Goal: Check status: Check status

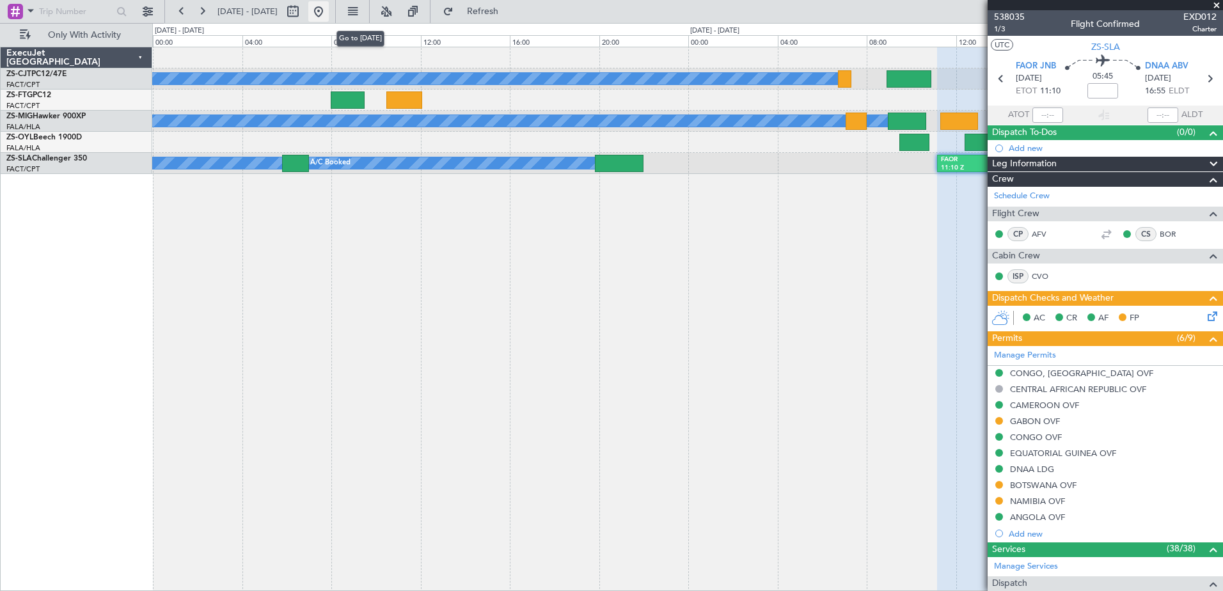
click at [329, 8] on button at bounding box center [318, 11] width 20 height 20
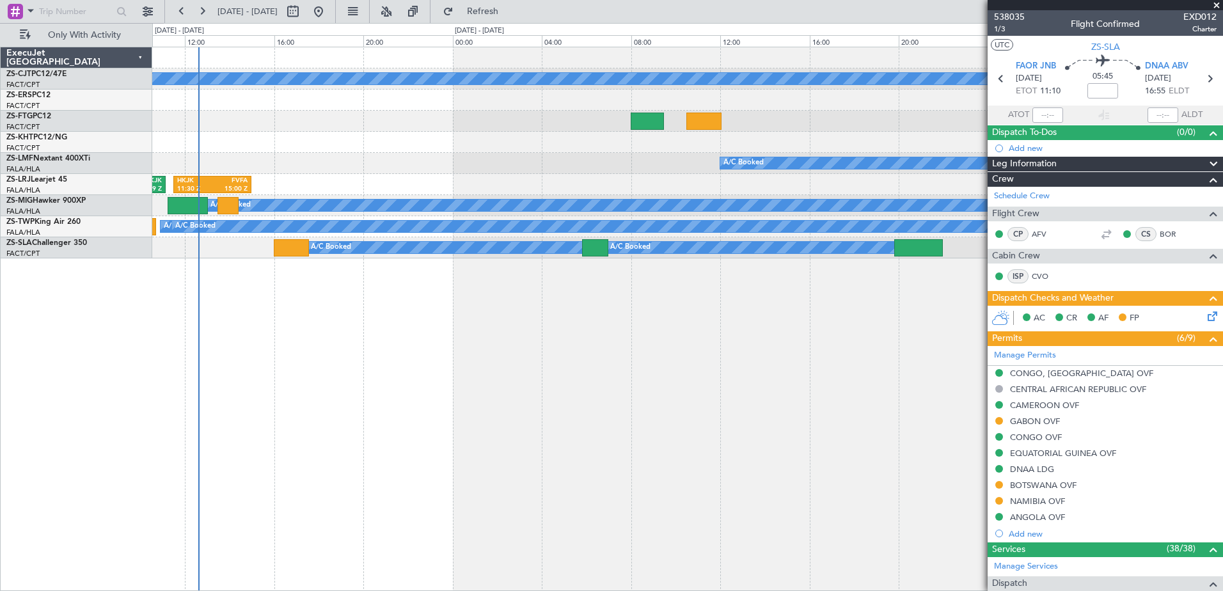
click at [364, 308] on div "A/C Booked A/C Booked A/C Booked FAUP 06:28 Z HKJK 11:09 Z HKJK 11:30 Z FVFA 15…" at bounding box center [687, 319] width 1071 height 544
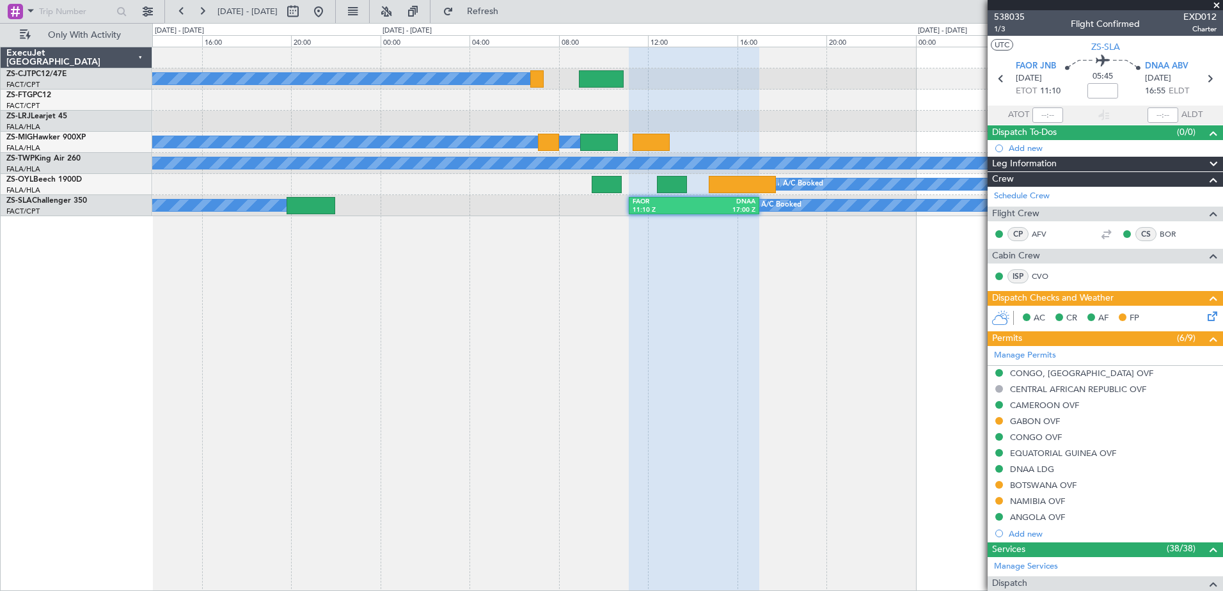
click at [276, 250] on div "A/C Booked A/C Booked A/C Booked A/C Booked A/C Booked A/C Booked A/C Booked A/…" at bounding box center [687, 319] width 1071 height 544
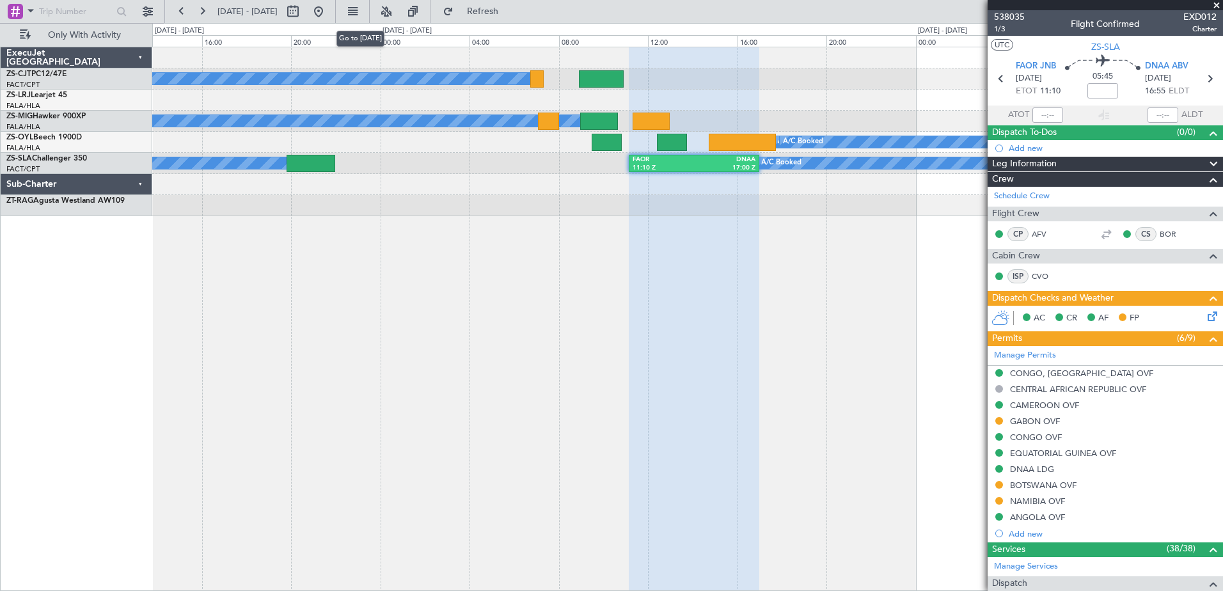
drag, startPoint x: 360, startPoint y: 10, endPoint x: 345, endPoint y: 19, distance: 16.9
click at [329, 10] on button at bounding box center [318, 11] width 20 height 20
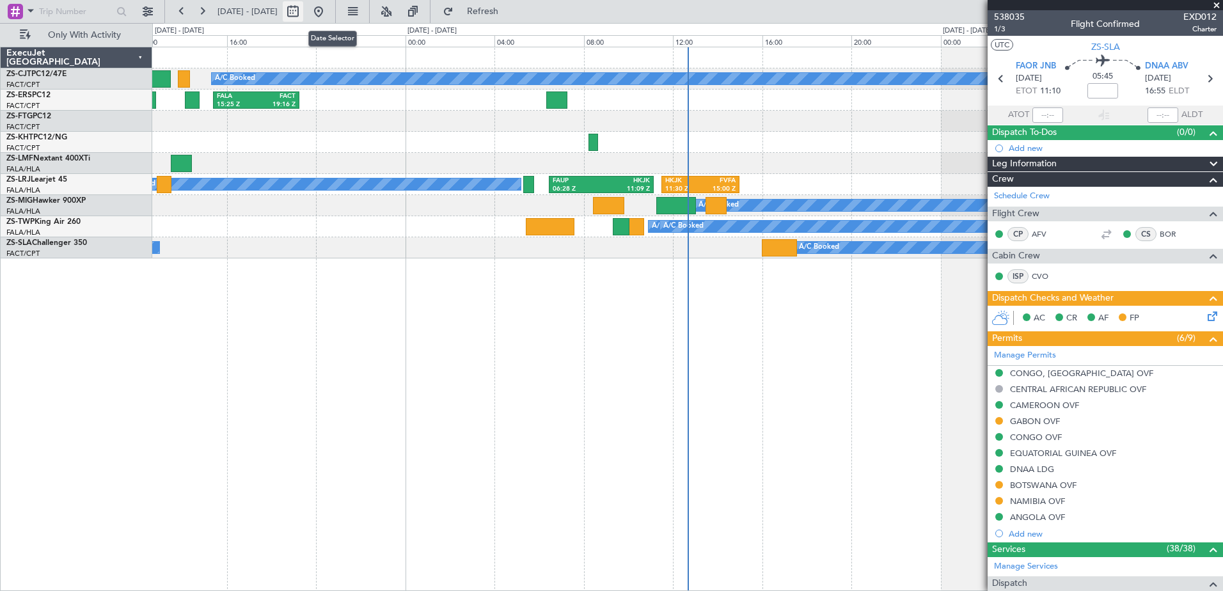
click at [303, 9] on button at bounding box center [293, 11] width 20 height 20
select select "10"
select select "2025"
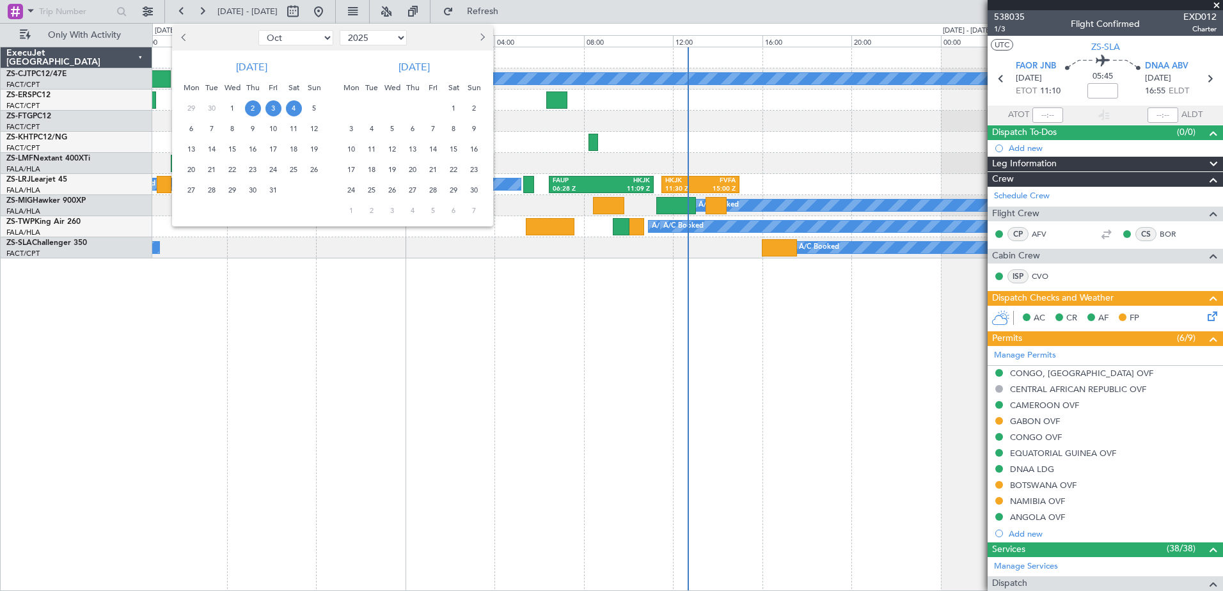
click at [271, 107] on span "3" at bounding box center [273, 108] width 16 height 16
click at [307, 108] on span "5" at bounding box center [314, 108] width 16 height 16
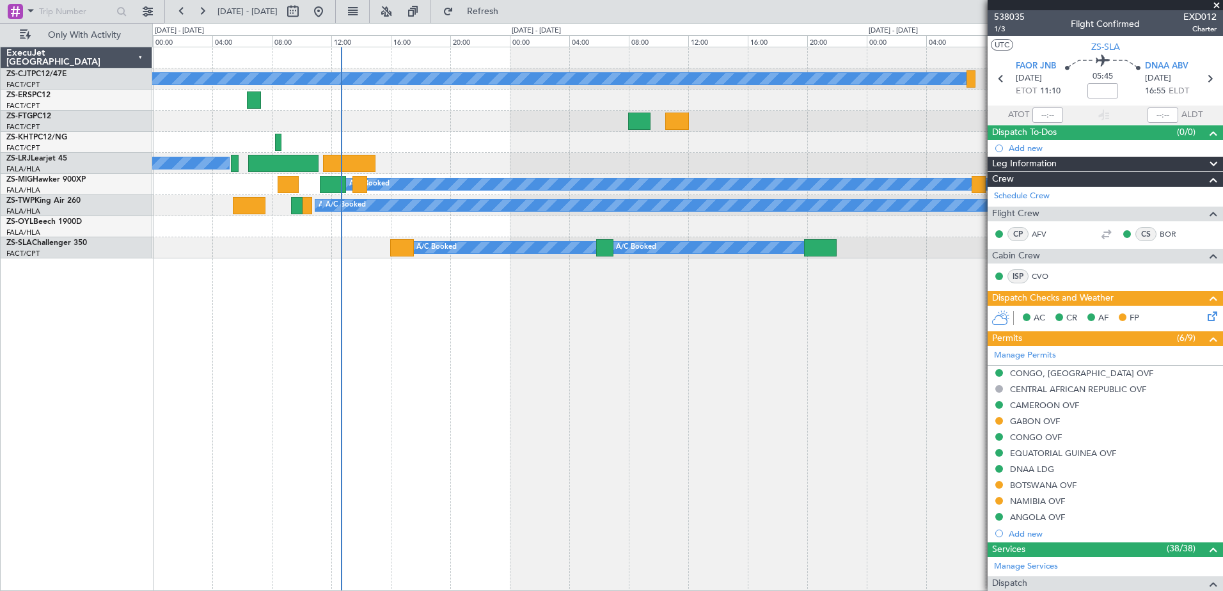
click at [1219, 6] on span at bounding box center [1216, 6] width 13 height 12
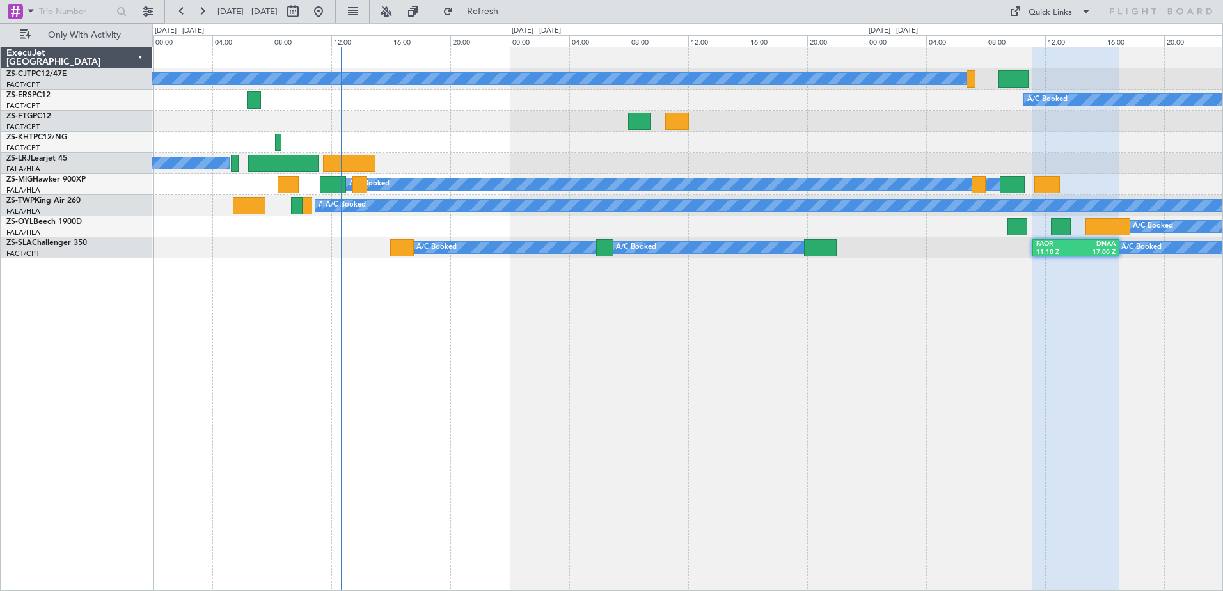
type input "0"
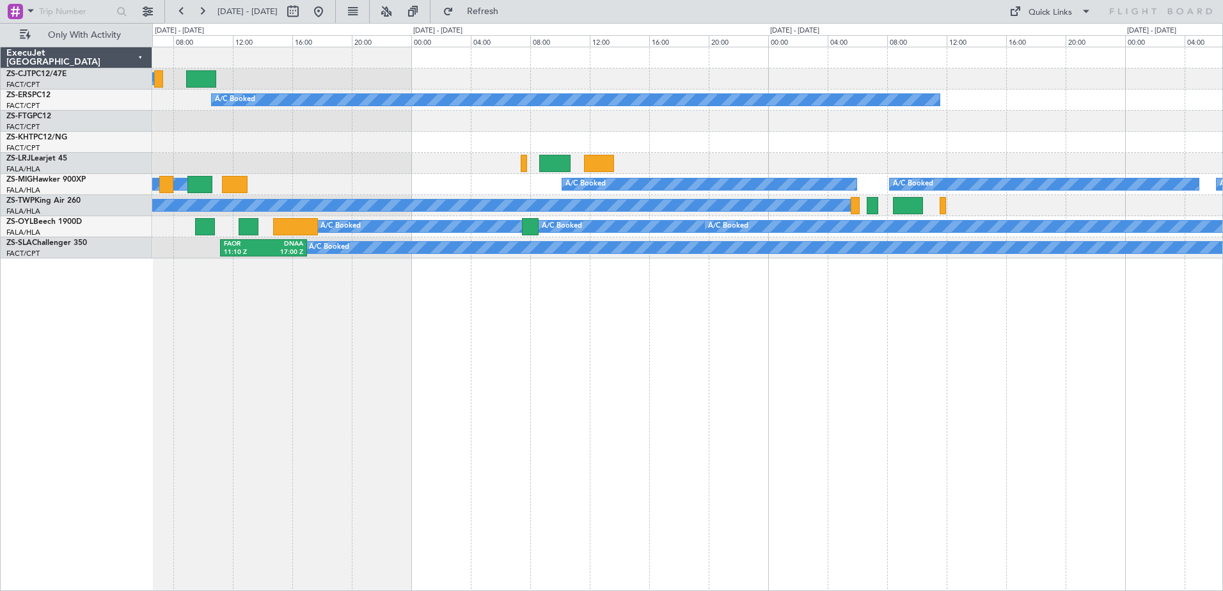
click at [156, 439] on div "A/C Booked A/C Booked A/C Booked A/C Booked A/C Booked A/C Booked A/C Booked A/…" at bounding box center [687, 319] width 1071 height 544
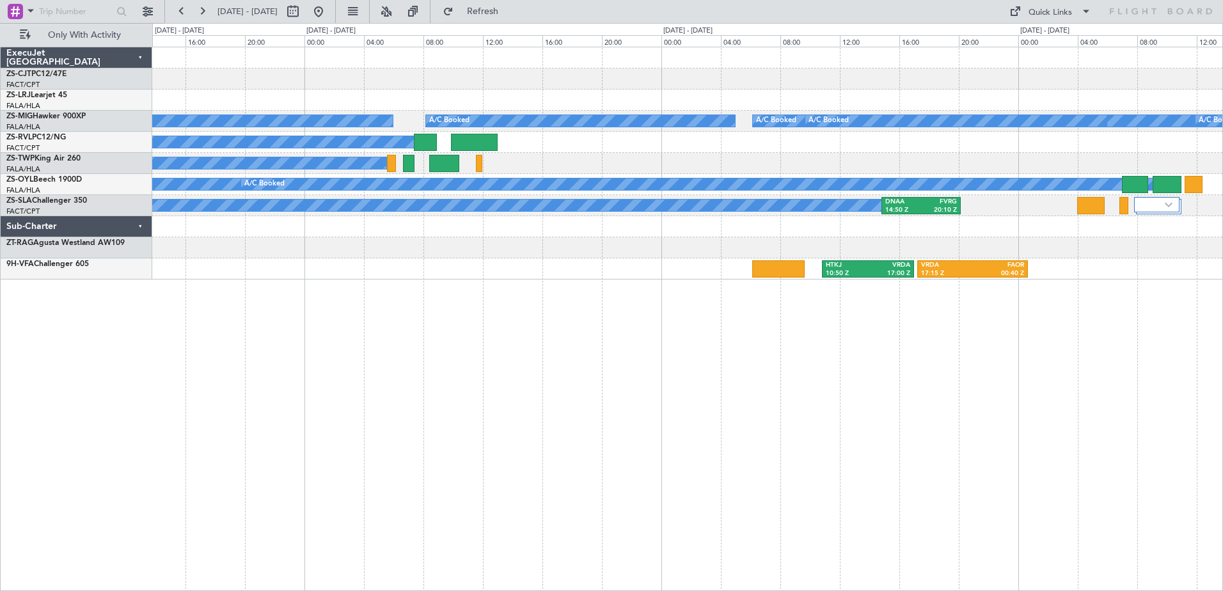
click at [368, 387] on div "A/C Booked A/C Booked A/C Booked A/C Booked A/C Booked A/C Booked A/C Booked A/…" at bounding box center [687, 319] width 1071 height 544
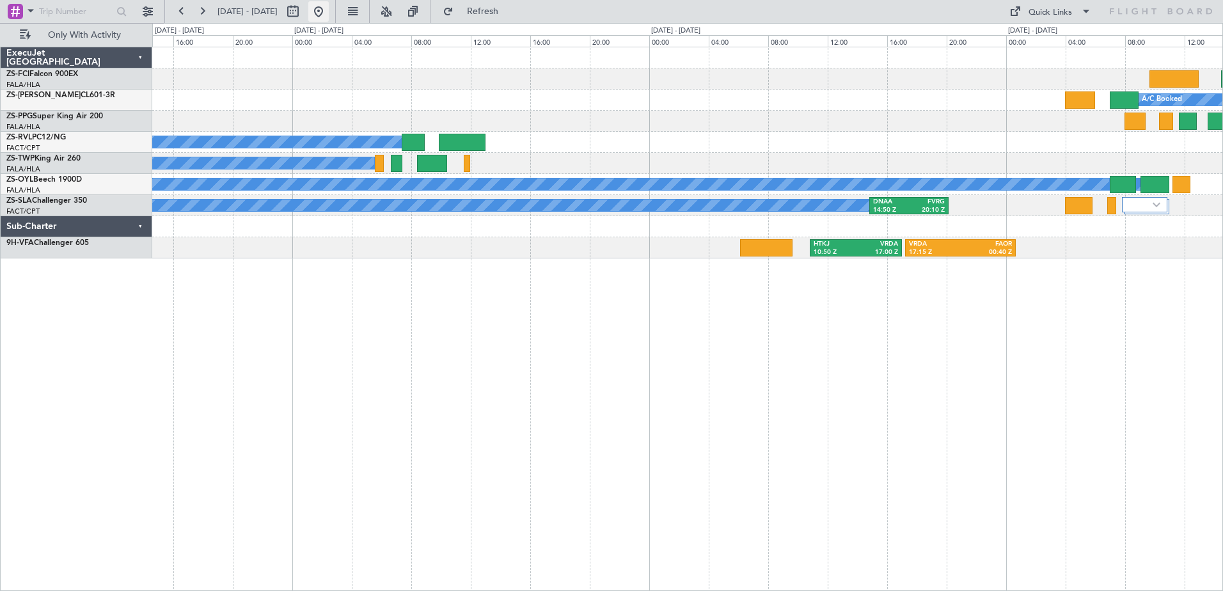
click at [329, 10] on button at bounding box center [318, 11] width 20 height 20
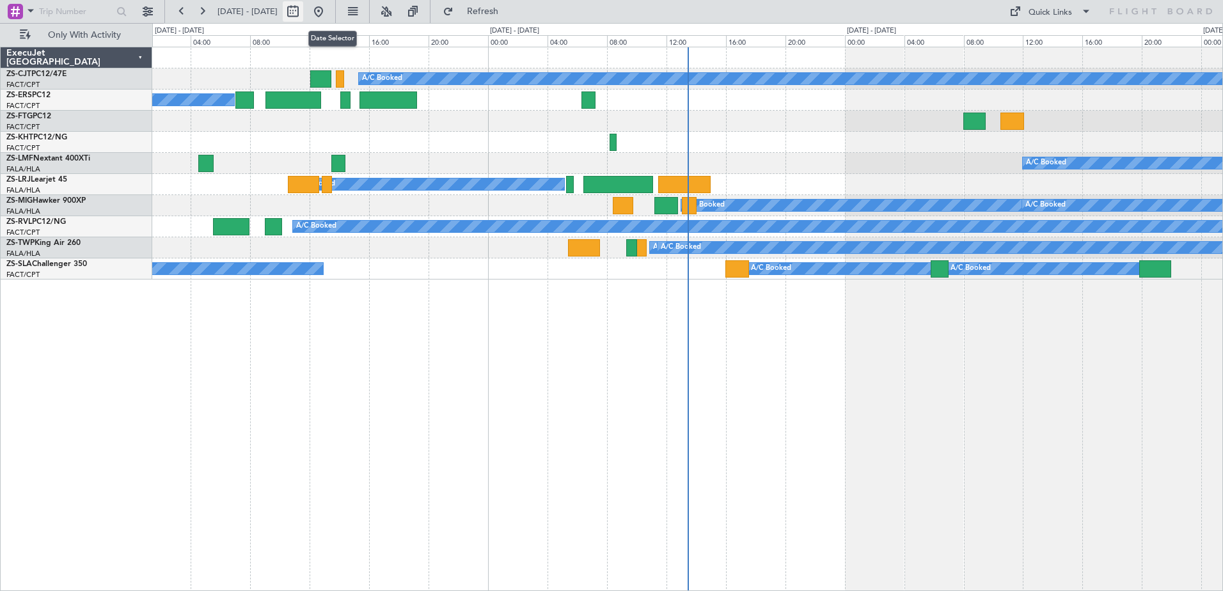
click at [303, 8] on button at bounding box center [293, 11] width 20 height 20
select select "10"
select select "2025"
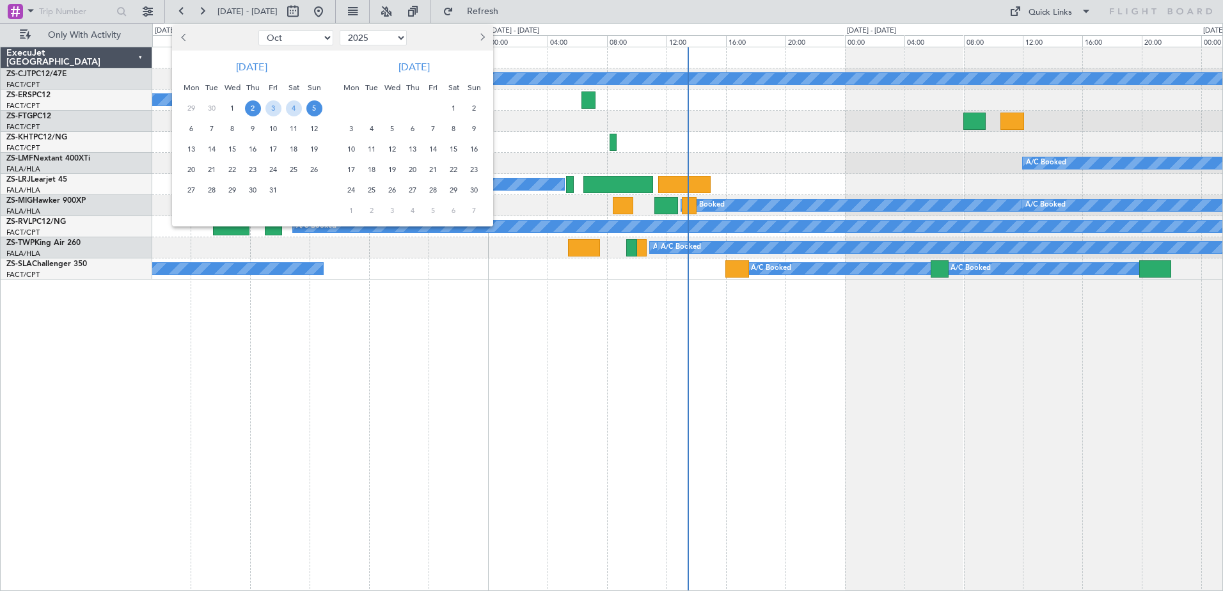
click at [191, 132] on span "6" at bounding box center [192, 129] width 16 height 16
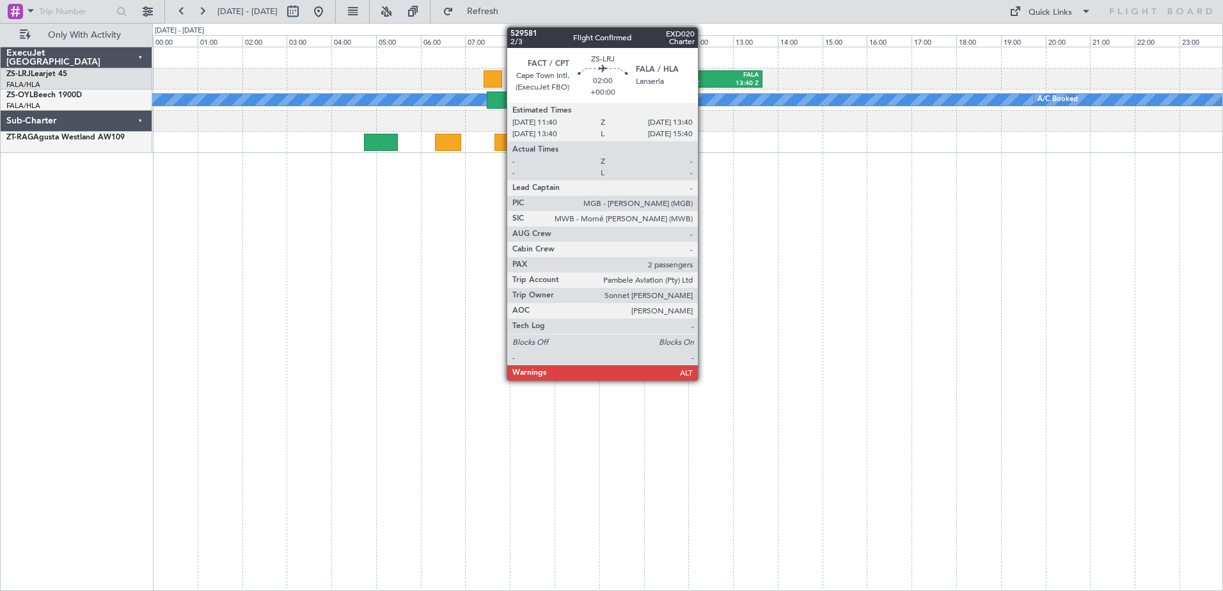
click at [704, 75] on div "FACT" at bounding box center [697, 75] width 41 height 9
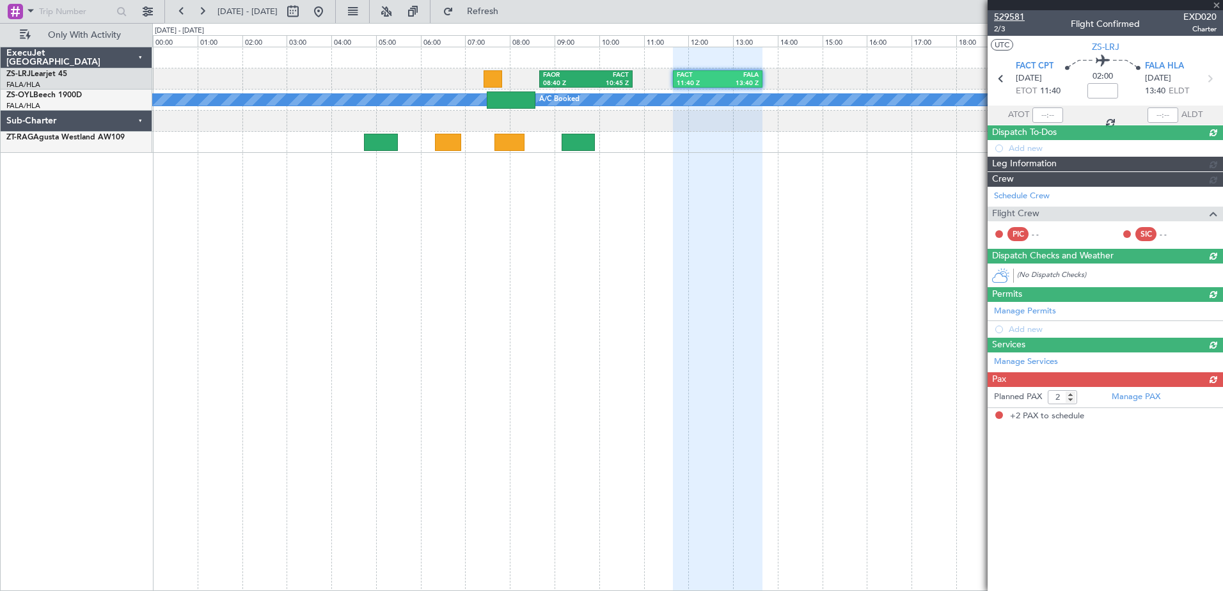
click at [1014, 18] on span "529581" at bounding box center [1009, 16] width 31 height 13
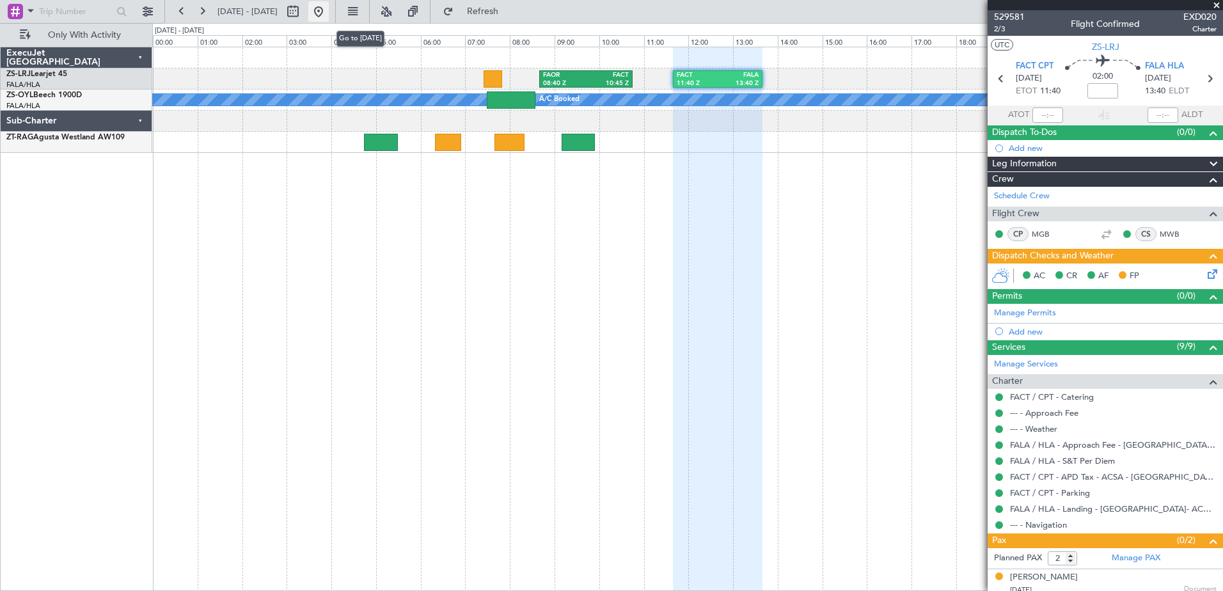
click at [329, 12] on button at bounding box center [318, 11] width 20 height 20
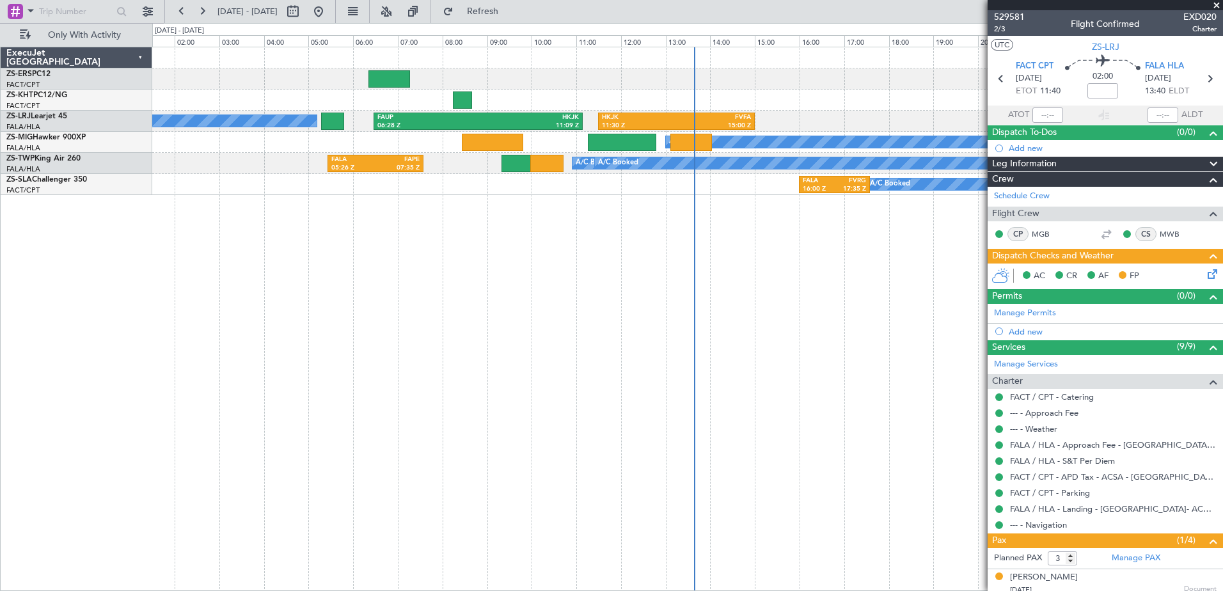
type input "4"
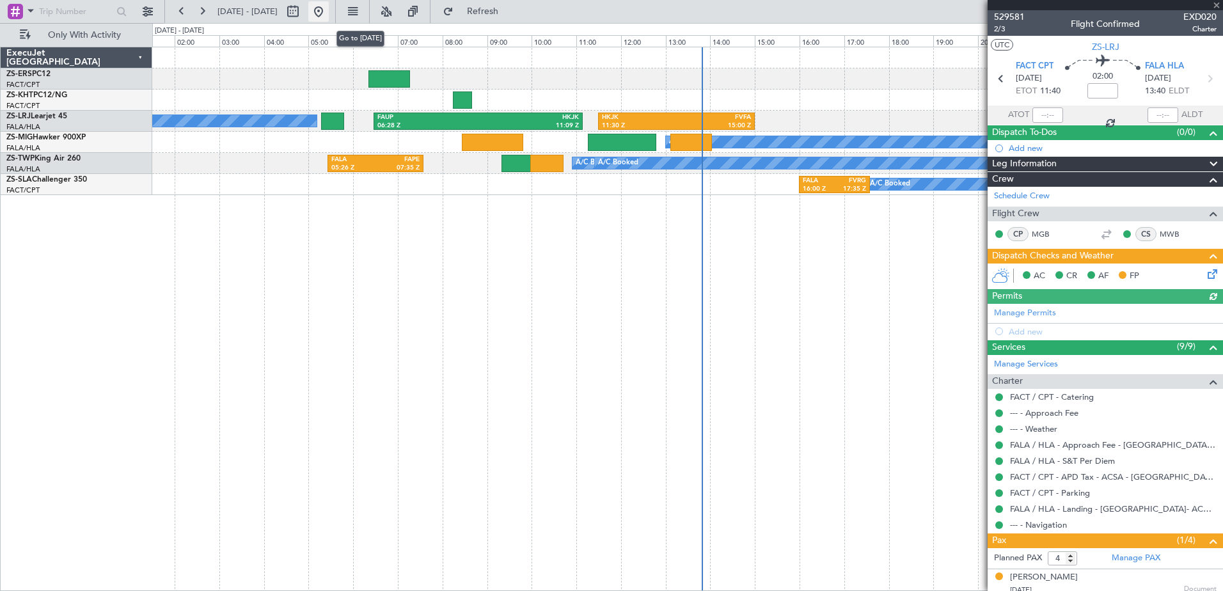
click at [329, 15] on button at bounding box center [318, 11] width 20 height 20
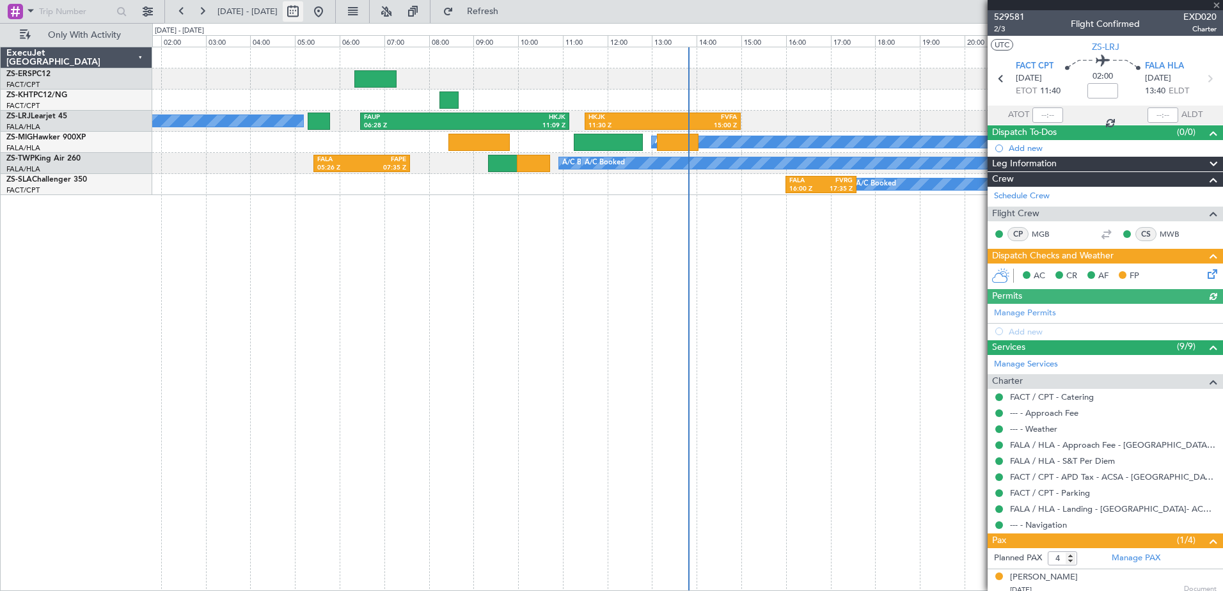
click at [303, 12] on button at bounding box center [293, 11] width 20 height 20
select select "10"
select select "2025"
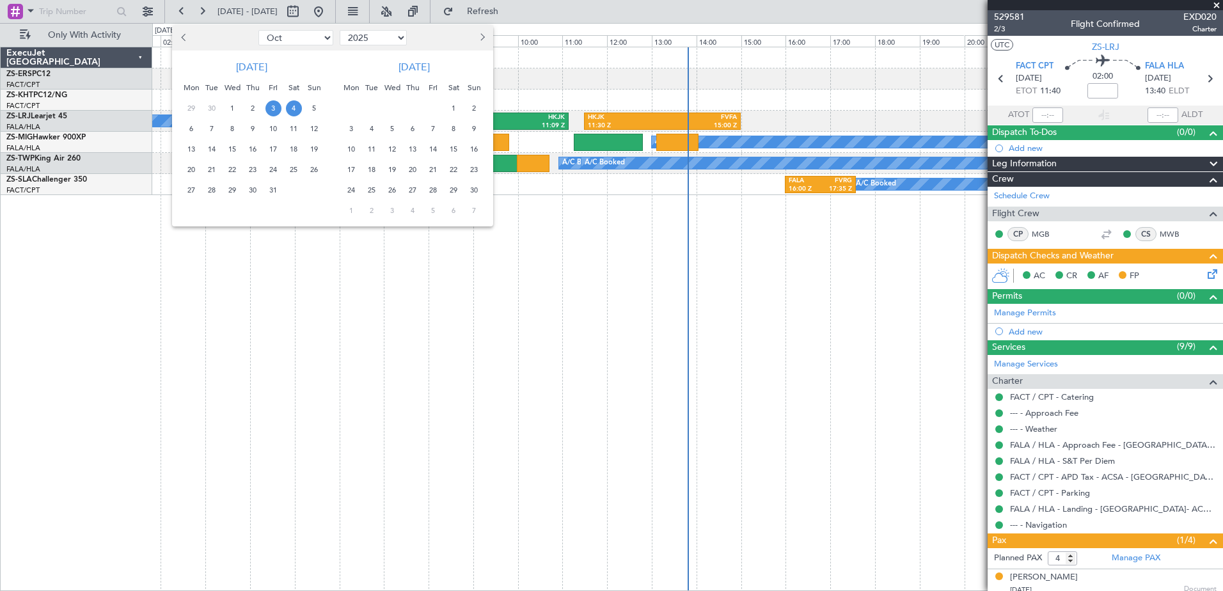
click at [272, 107] on span "3" at bounding box center [273, 108] width 16 height 16
click at [188, 125] on span "6" at bounding box center [192, 129] width 16 height 16
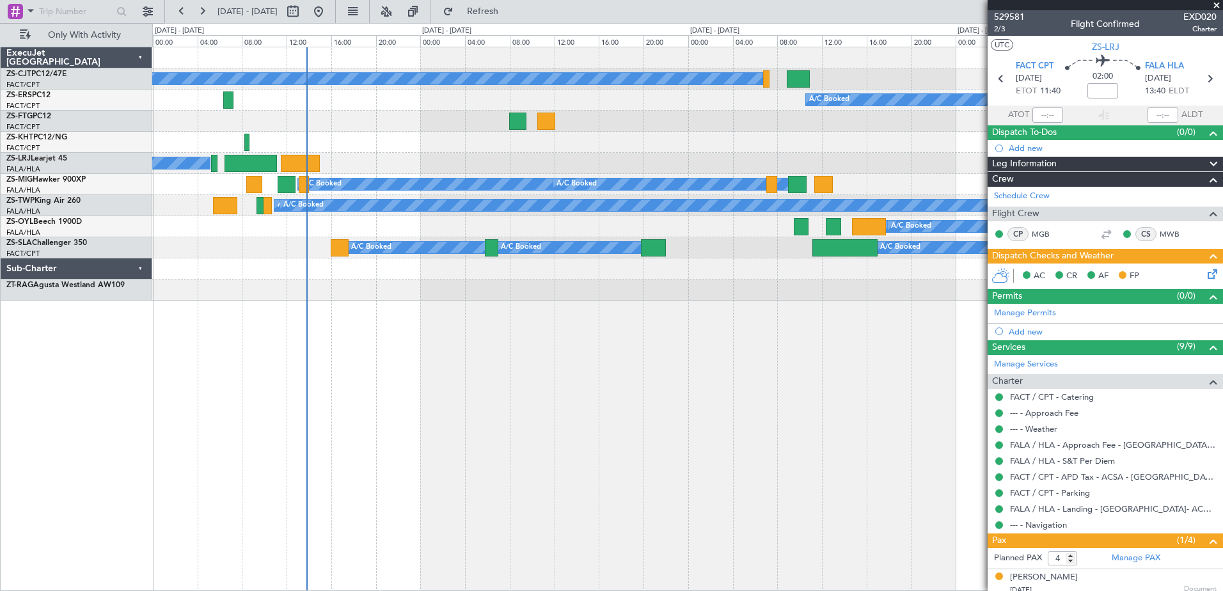
click at [1216, 3] on span at bounding box center [1216, 6] width 13 height 12
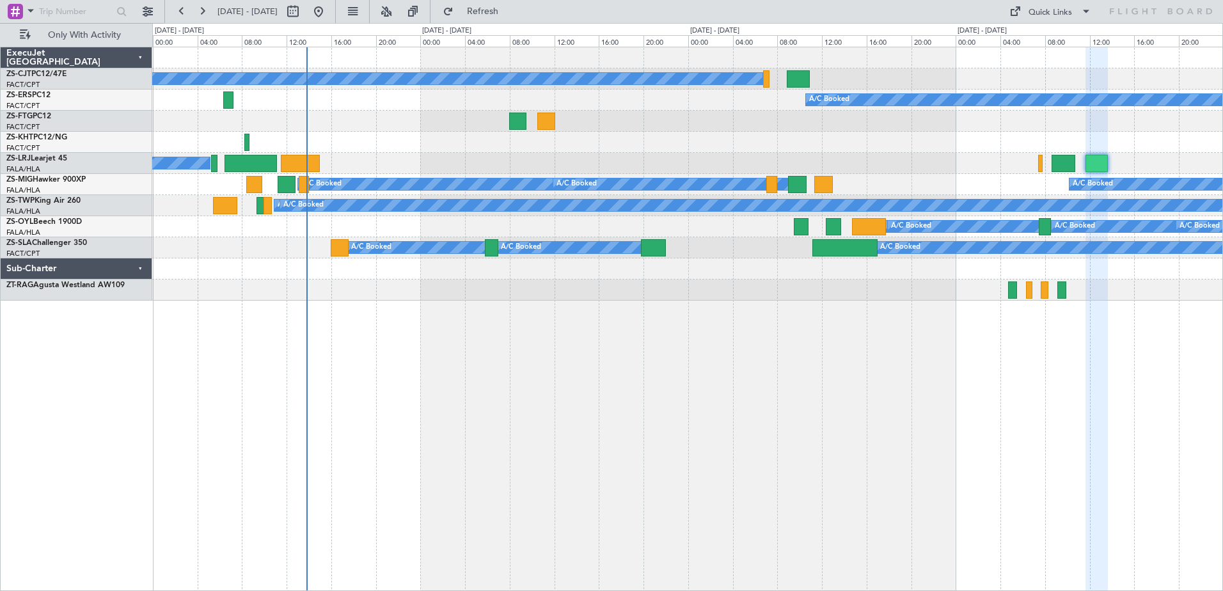
type input "0"
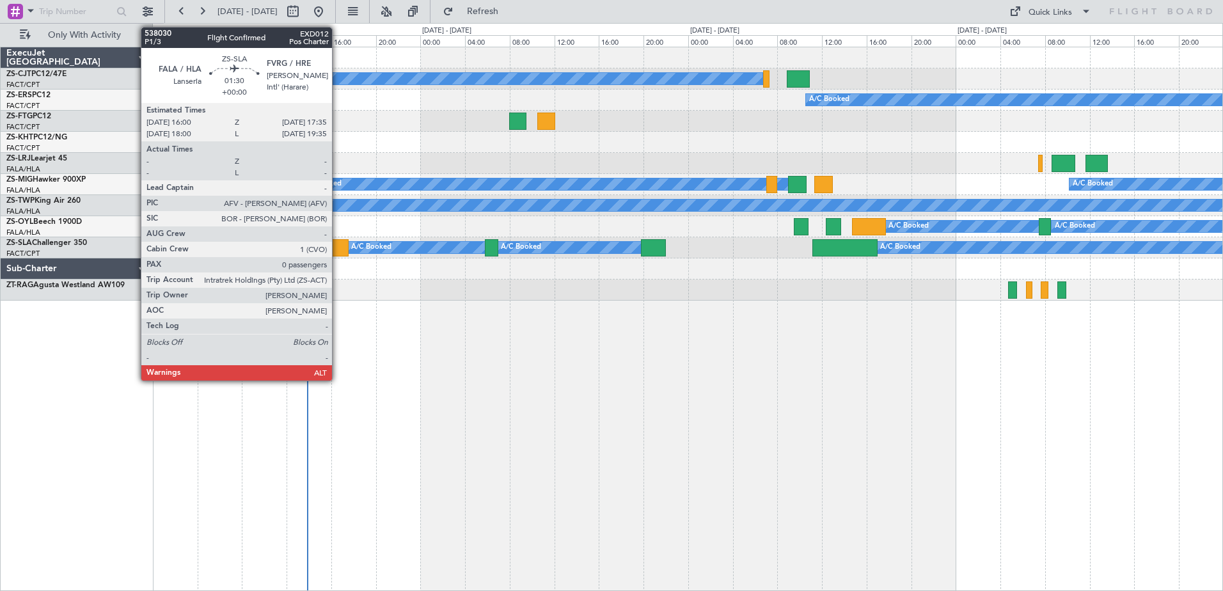
click at [338, 251] on div at bounding box center [340, 247] width 18 height 17
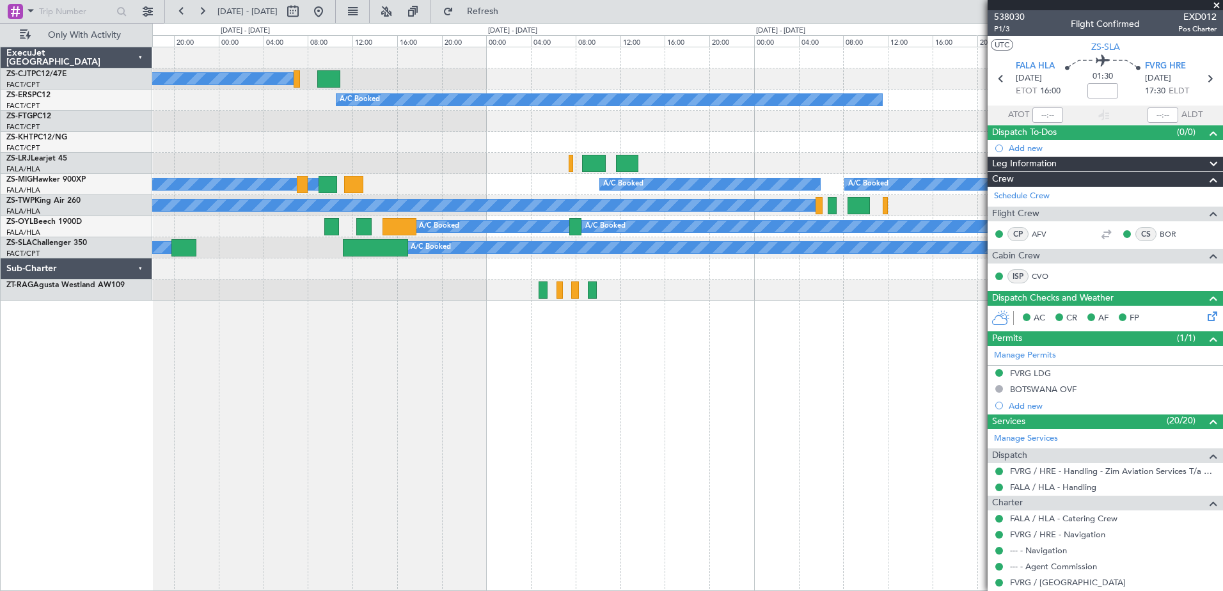
click at [395, 354] on div "A/C Booked A/C Booked A/C Booked A/C Booked A/C Booked A/C Booked A/C Booked A/…" at bounding box center [687, 319] width 1071 height 544
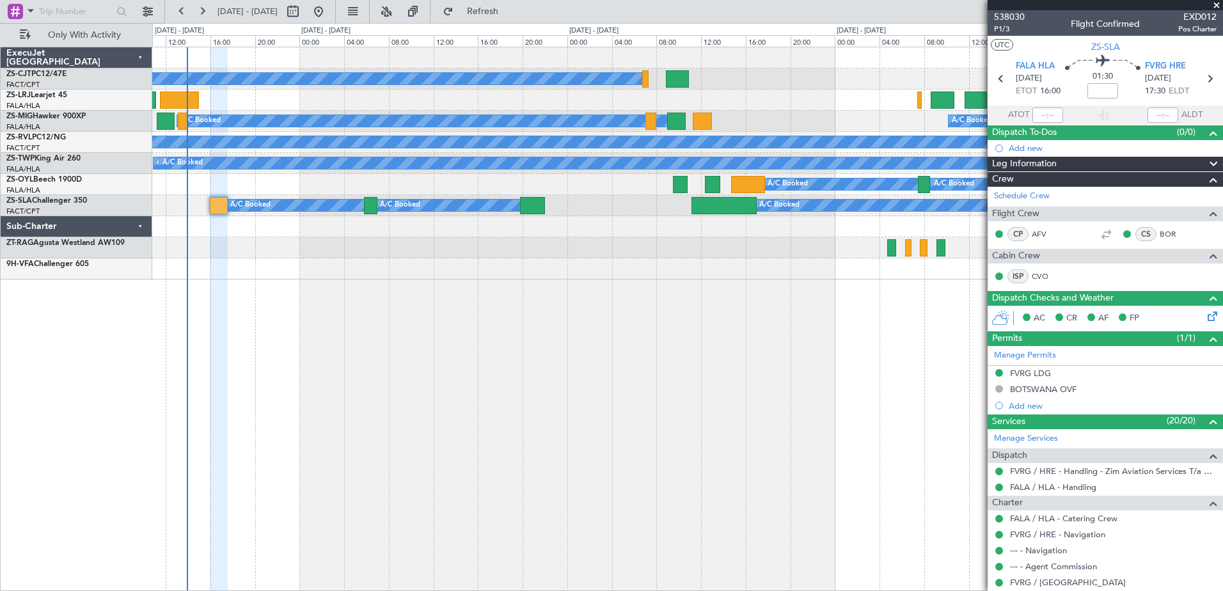
click at [858, 382] on div "A/C Booked A/C Booked A/C Booked A/C Booked A/C Booked A/C Booked A/C Booked A/…" at bounding box center [687, 319] width 1071 height 544
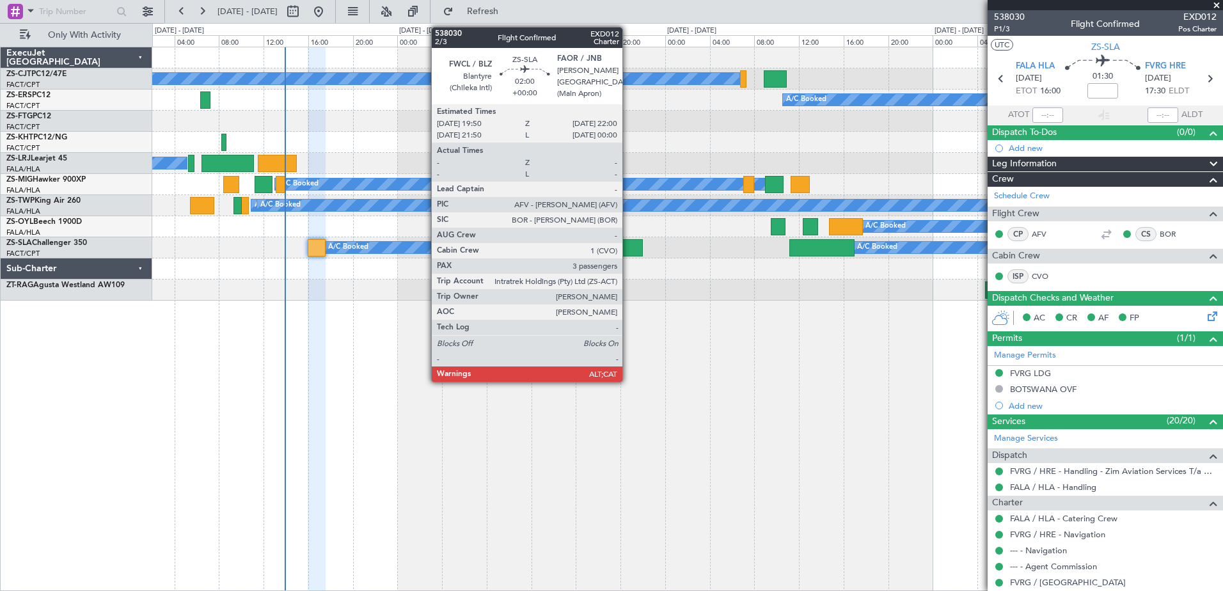
click at [628, 248] on div at bounding box center [630, 247] width 24 height 17
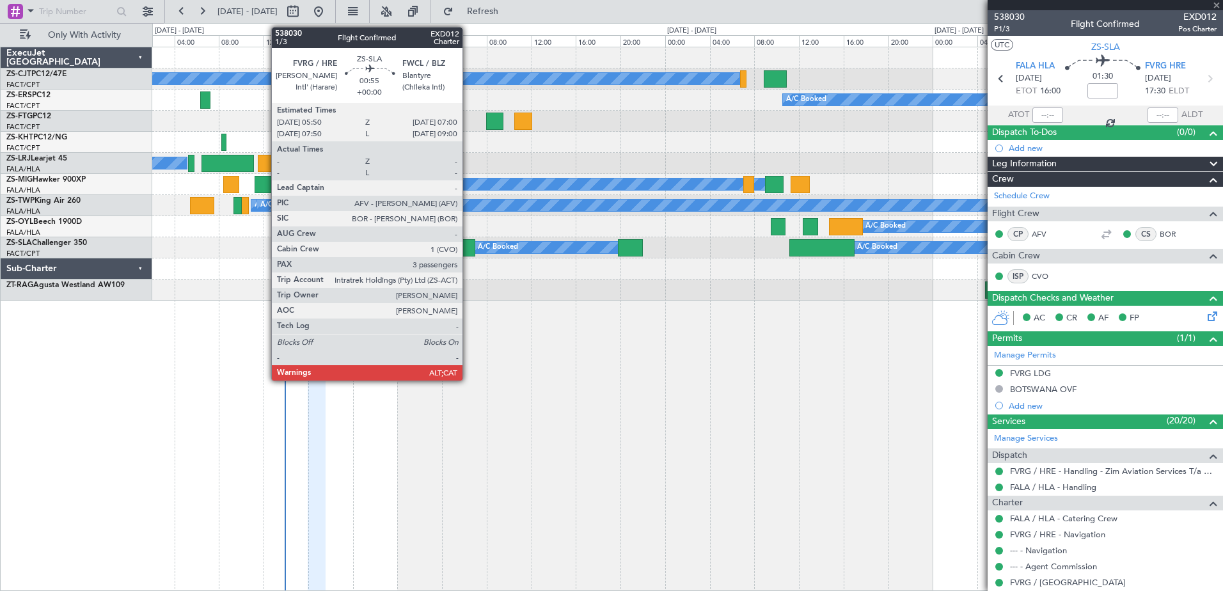
type input "3"
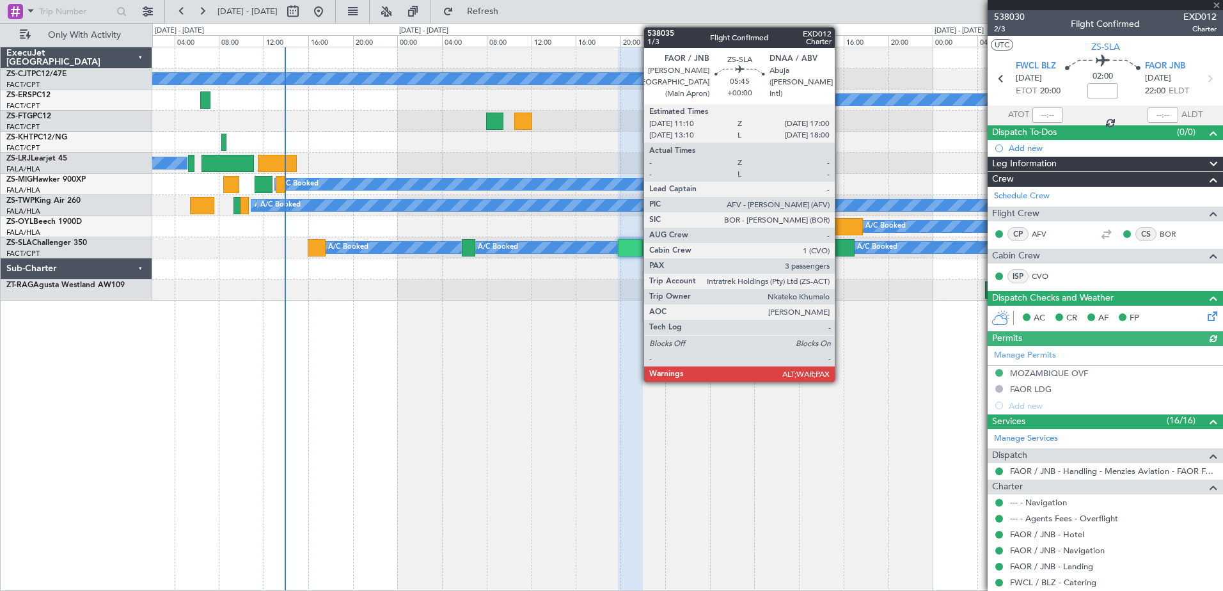
click at [840, 244] on div at bounding box center [821, 247] width 65 height 17
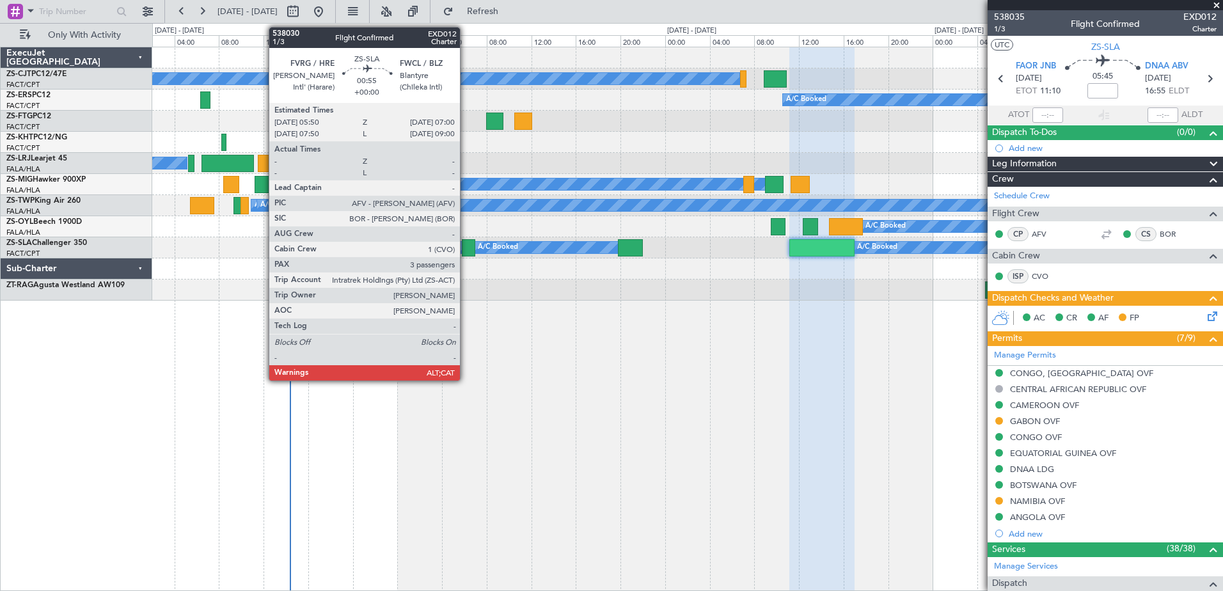
click at [466, 244] on div at bounding box center [468, 247] width 13 height 17
